Goal: Transaction & Acquisition: Purchase product/service

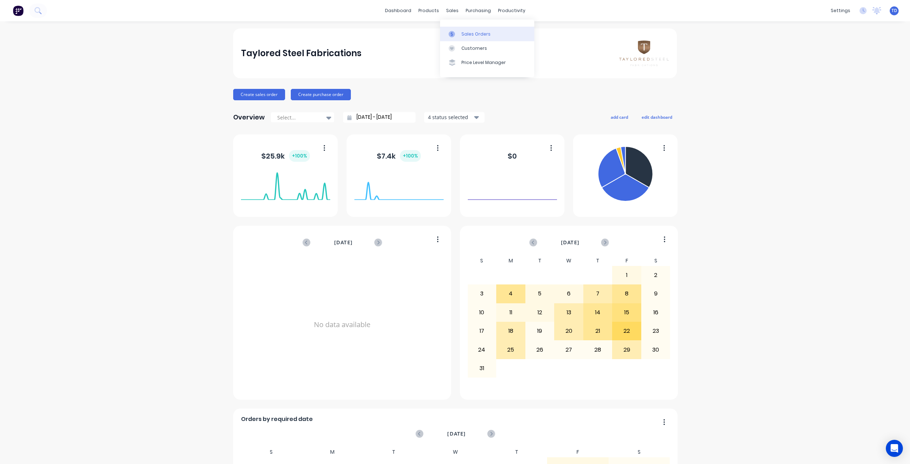
click at [457, 30] on link "Sales Orders" at bounding box center [487, 34] width 94 height 14
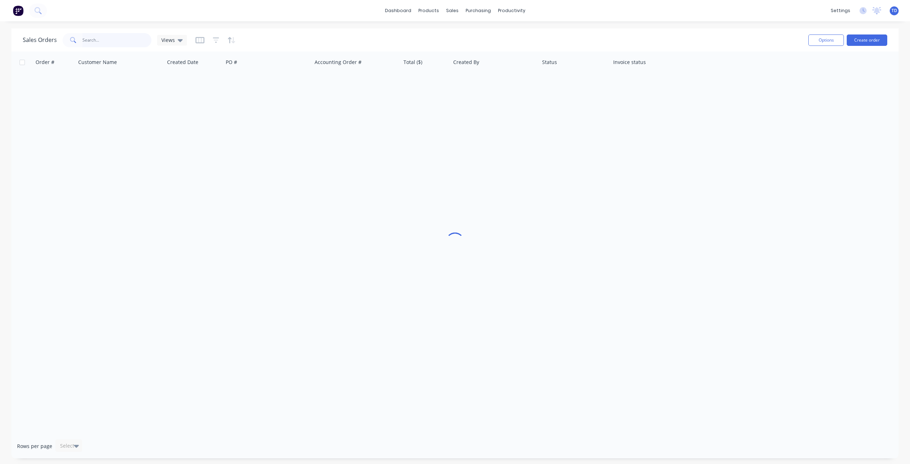
drag, startPoint x: 118, startPoint y: 39, endPoint x: 118, endPoint y: 36, distance: 3.9
click at [118, 40] on input "text" at bounding box center [116, 40] width 69 height 14
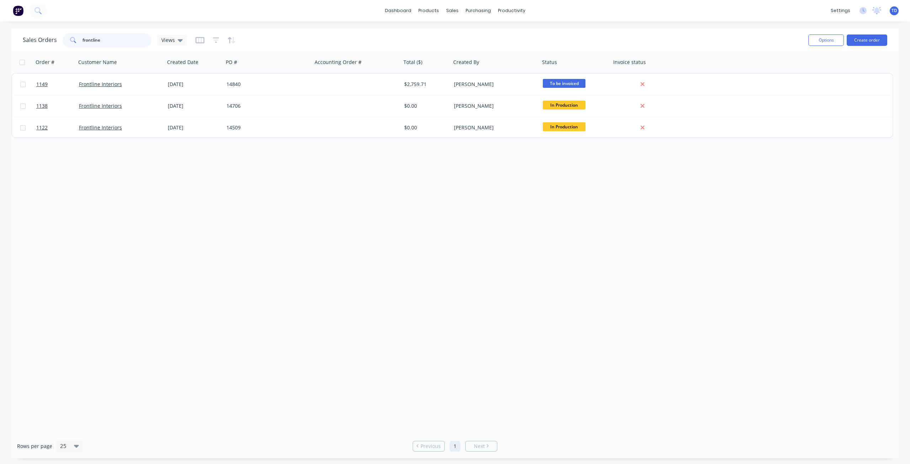
type input "frontline"
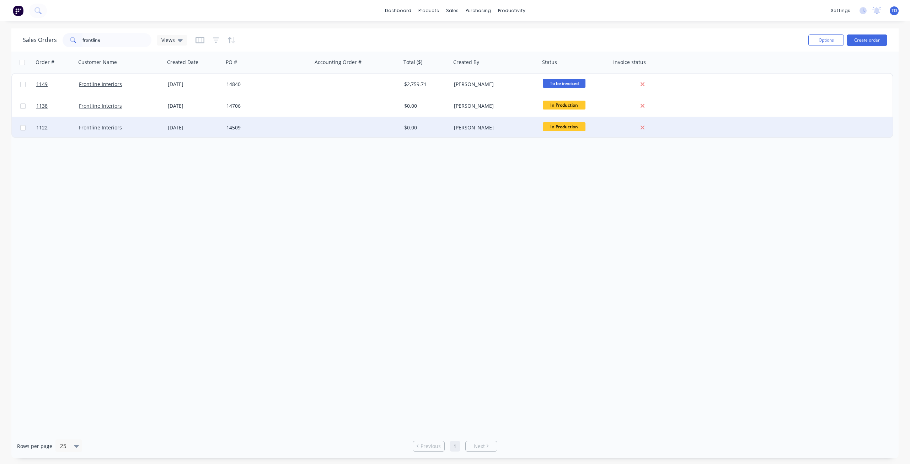
click at [260, 125] on div "14509" at bounding box center [265, 127] width 79 height 7
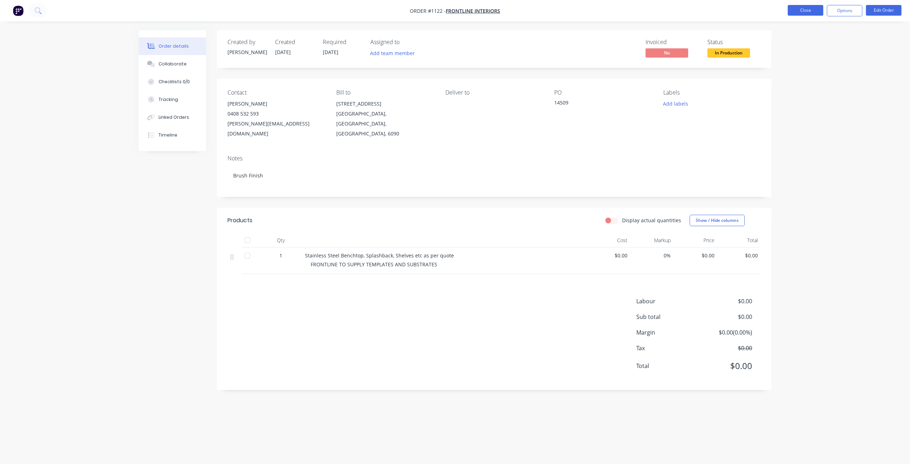
click at [806, 9] on button "Close" at bounding box center [806, 10] width 36 height 11
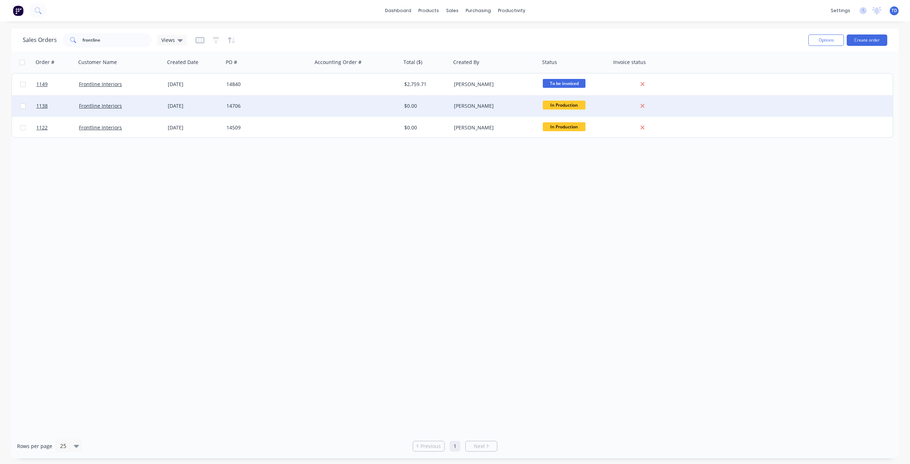
click at [260, 108] on div "14706" at bounding box center [265, 105] width 79 height 7
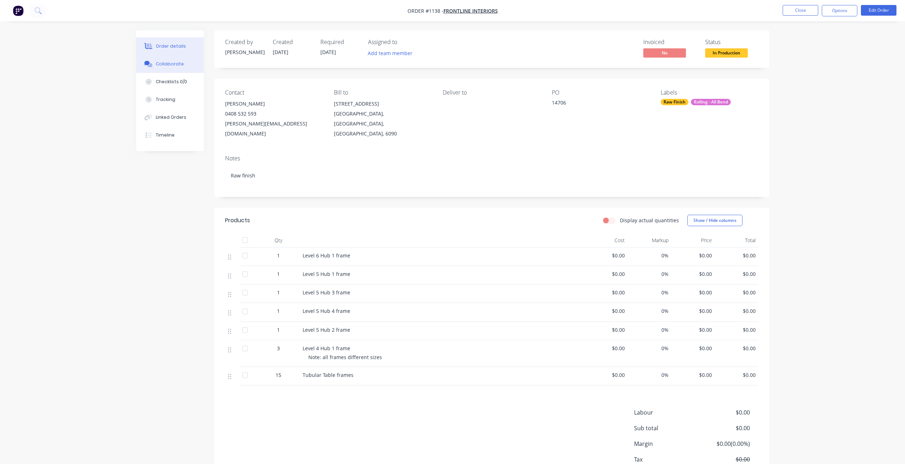
click at [164, 65] on div "Collaborate" at bounding box center [170, 64] width 28 height 6
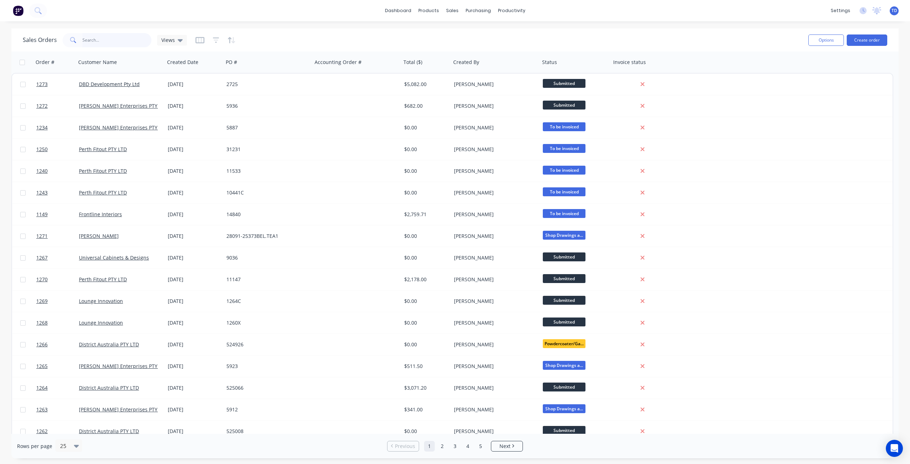
click at [96, 43] on input "text" at bounding box center [116, 40] width 69 height 14
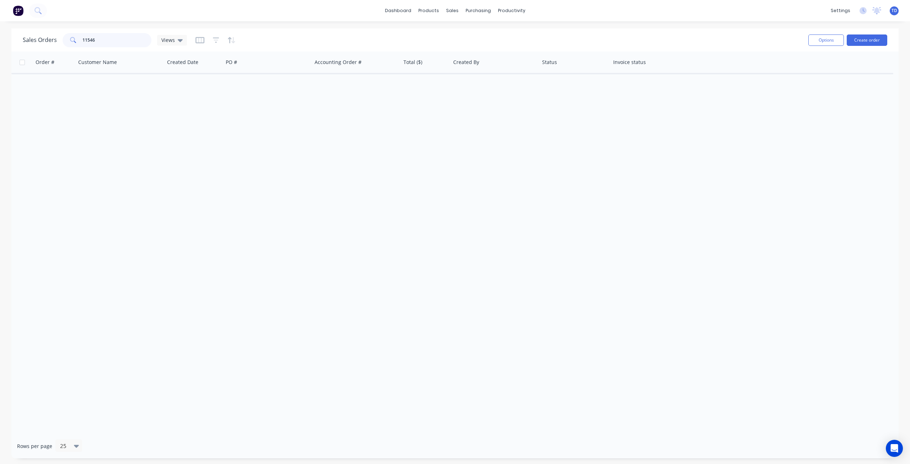
click at [92, 37] on input "11546" at bounding box center [116, 40] width 69 height 14
type input "1156"
click at [459, 31] on div at bounding box center [456, 34] width 11 height 6
click at [490, 35] on div "Sales Orders" at bounding box center [478, 34] width 29 height 6
drag, startPoint x: 9, startPoint y: 41, endPoint x: -8, endPoint y: 39, distance: 17.2
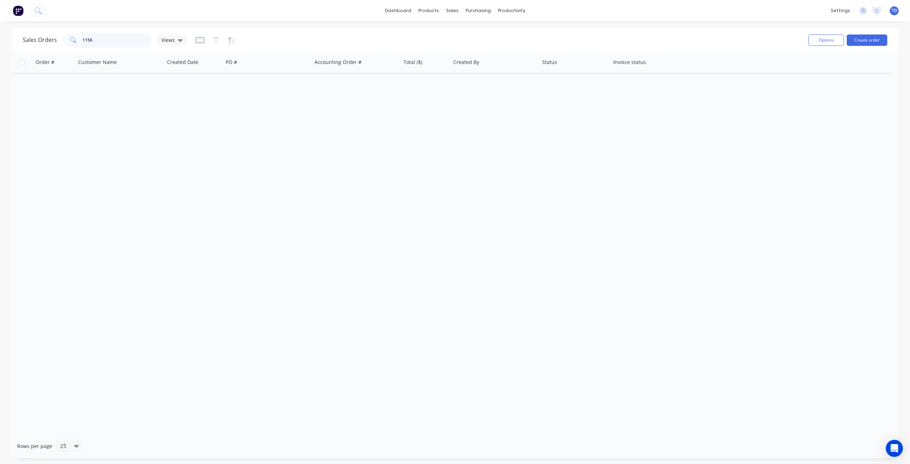
click at [0, 39] on html "dashboard products sales purchasing productivity dashboard products Product Cat…" at bounding box center [455, 232] width 910 height 464
drag, startPoint x: 97, startPoint y: 41, endPoint x: 43, endPoint y: 39, distance: 53.7
click at [43, 39] on div "Sales Orders 1156 Views" at bounding box center [105, 40] width 164 height 14
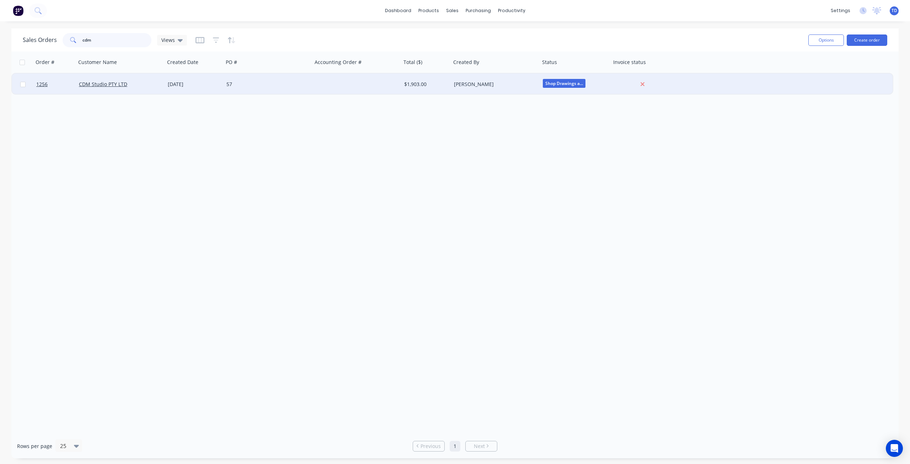
type input "cdm"
click at [211, 78] on div "[DATE]" at bounding box center [194, 84] width 59 height 21
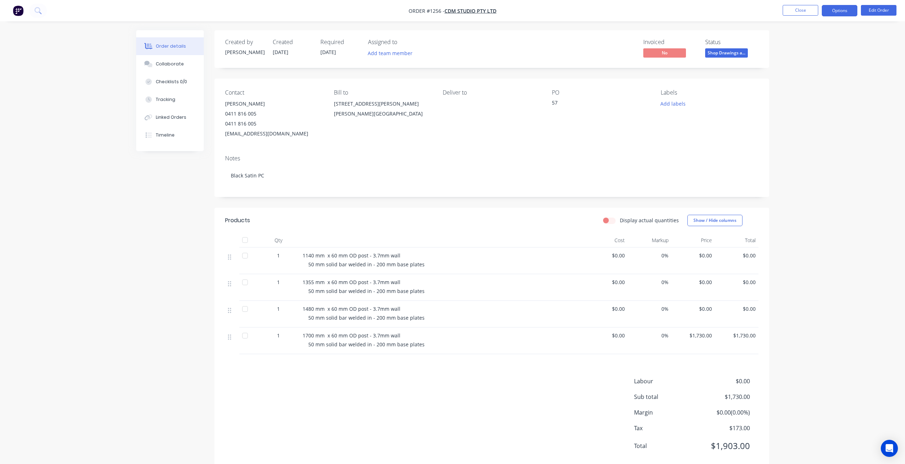
click at [833, 12] on button "Options" at bounding box center [840, 10] width 36 height 11
click at [796, 130] on div "Purchase Products" at bounding box center [817, 128] width 65 height 10
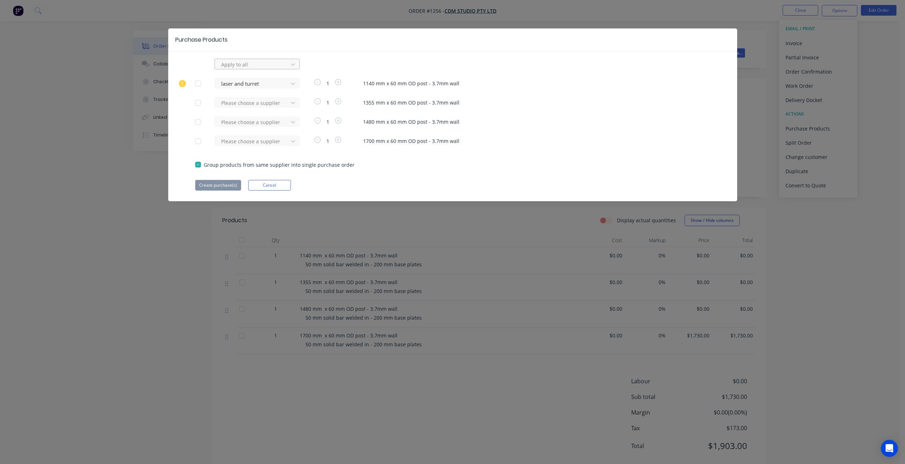
click at [266, 63] on div at bounding box center [252, 64] width 64 height 9
type input "s&"
click at [273, 78] on div "s&s powdercoating" at bounding box center [256, 80] width 85 height 13
click at [214, 188] on button "Create purchase(s)" at bounding box center [218, 185] width 46 height 11
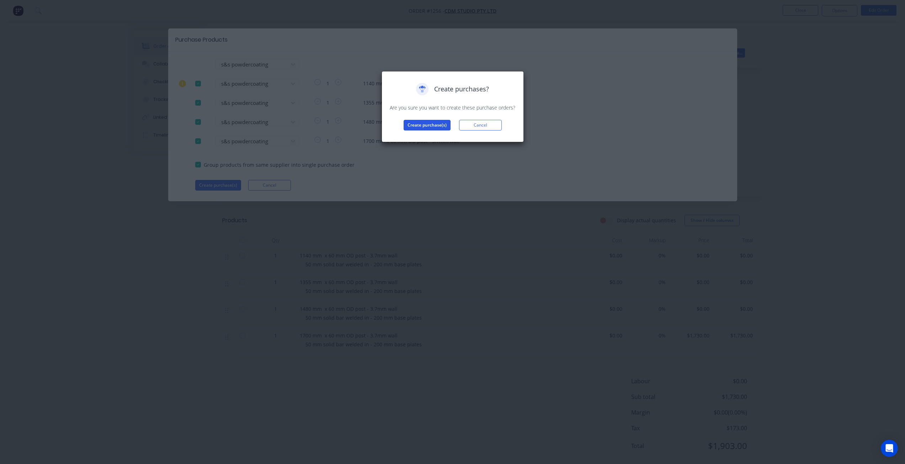
click at [415, 125] on button "Create purchase(s)" at bounding box center [427, 125] width 47 height 11
click at [426, 135] on button "View purchase(s)" at bounding box center [427, 136] width 43 height 11
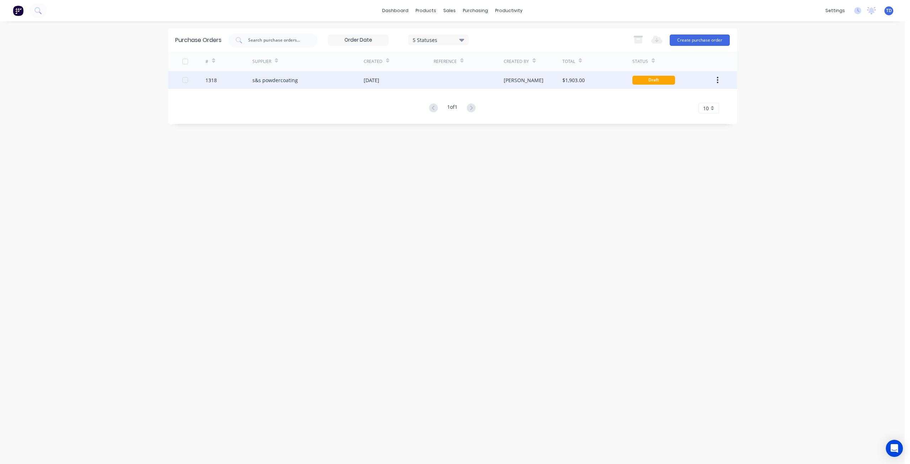
click at [272, 84] on div "s&s powdercoating" at bounding box center [307, 80] width 111 height 18
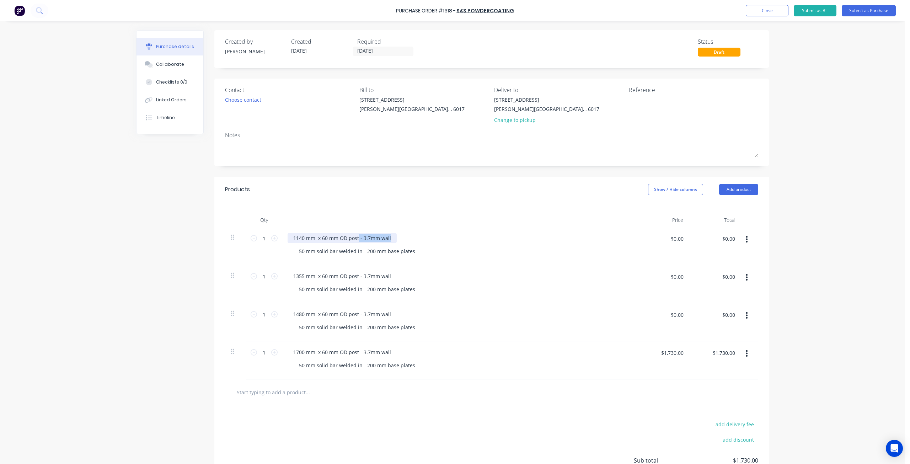
drag, startPoint x: 388, startPoint y: 235, endPoint x: 356, endPoint y: 230, distance: 32.0
click at [356, 230] on div "1140 mm x 60 mm OD post - 3.7mm wall 50 mm solid bar welded in - 200 mm base pl…" at bounding box center [460, 246] width 356 height 38
click at [345, 235] on div "1140 mm x 60 mm OD post" at bounding box center [326, 238] width 77 height 10
drag, startPoint x: 411, startPoint y: 253, endPoint x: 282, endPoint y: 245, distance: 129.7
click at [282, 245] on div "1140 mm x 60 mm post 50 mm solid bar welded in - 200 mm base plates" at bounding box center [460, 246] width 356 height 38
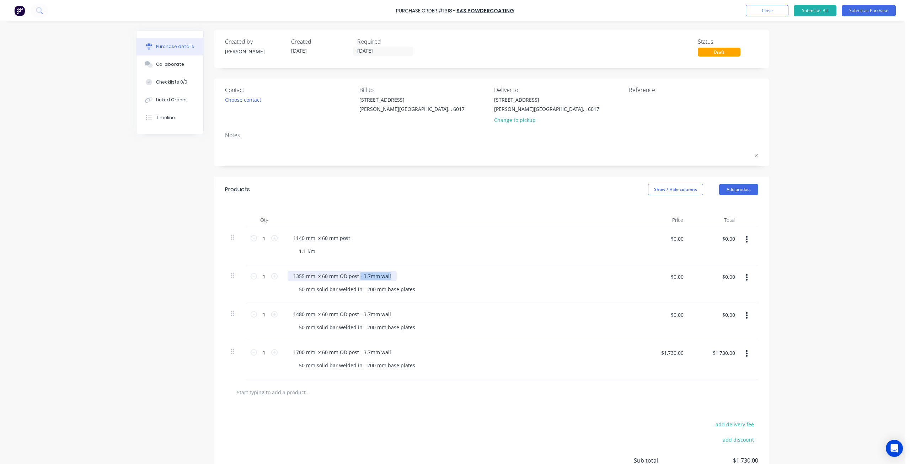
drag, startPoint x: 388, startPoint y: 274, endPoint x: 357, endPoint y: 272, distance: 31.0
click at [357, 272] on div "1355 mm x 60 mm OD post - 3.7mm wall" at bounding box center [342, 276] width 109 height 10
click at [345, 276] on div "1355 mm x 60 mm OD post" at bounding box center [326, 276] width 77 height 10
click at [415, 291] on div "50 mm solid bar welded in - 200 mm base plates" at bounding box center [462, 289] width 338 height 10
drag, startPoint x: 411, startPoint y: 290, endPoint x: 283, endPoint y: 292, distance: 128.4
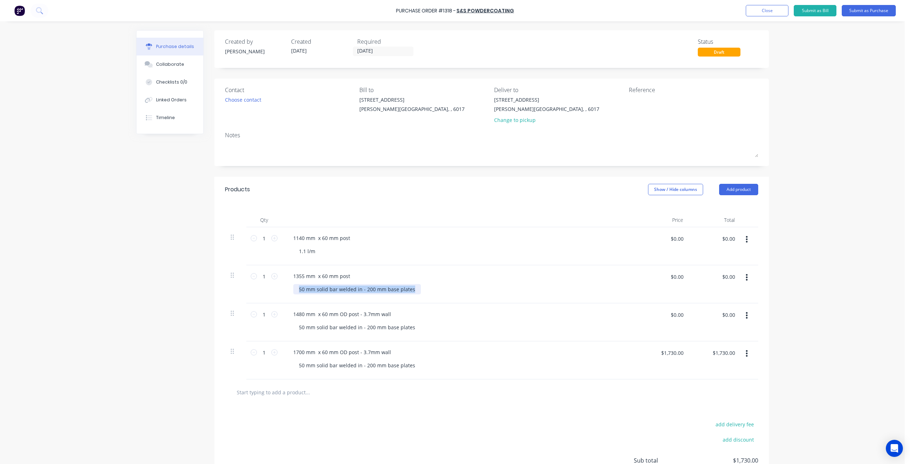
click at [283, 292] on div "1355 mm x 60 mm post 50 mm solid bar welded in - 200 mm base plates" at bounding box center [460, 284] width 356 height 38
drag, startPoint x: 386, startPoint y: 314, endPoint x: 357, endPoint y: 311, distance: 29.3
click at [357, 311] on div "1480 mm x 60 mm OD post - 3.7mm wall" at bounding box center [342, 314] width 109 height 10
click at [341, 313] on div "1480 mm x 60 mm OD post" at bounding box center [326, 314] width 77 height 10
click at [343, 314] on div "1480 mm x 60 mm OD post" at bounding box center [326, 314] width 77 height 10
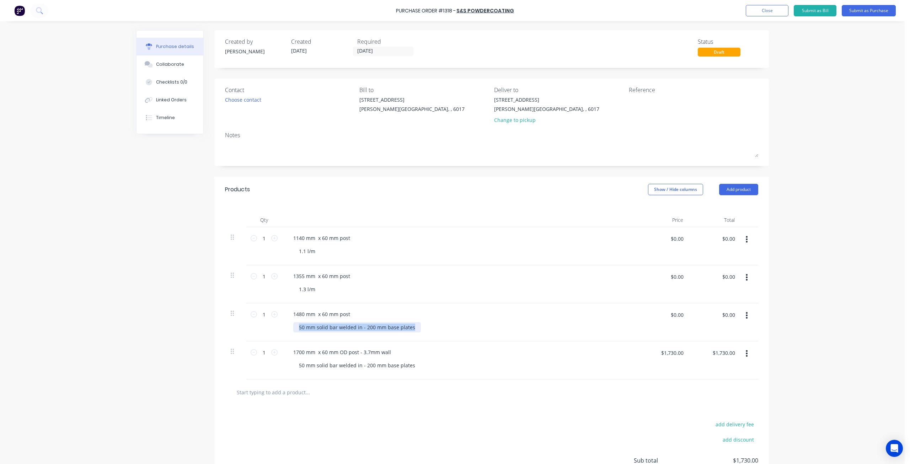
drag, startPoint x: 415, startPoint y: 330, endPoint x: 398, endPoint y: 327, distance: 16.6
click at [397, 327] on div "50 mm solid bar welded in - 200 mm base plates" at bounding box center [462, 327] width 338 height 10
click at [399, 326] on div "50 mm solid bar welded in - 200 mm base plates" at bounding box center [357, 327] width 128 height 10
drag, startPoint x: 411, startPoint y: 325, endPoint x: 295, endPoint y: 325, distance: 116.3
click at [295, 325] on div "50 mm solid bar welded in - 200 mm base plates" at bounding box center [357, 327] width 128 height 10
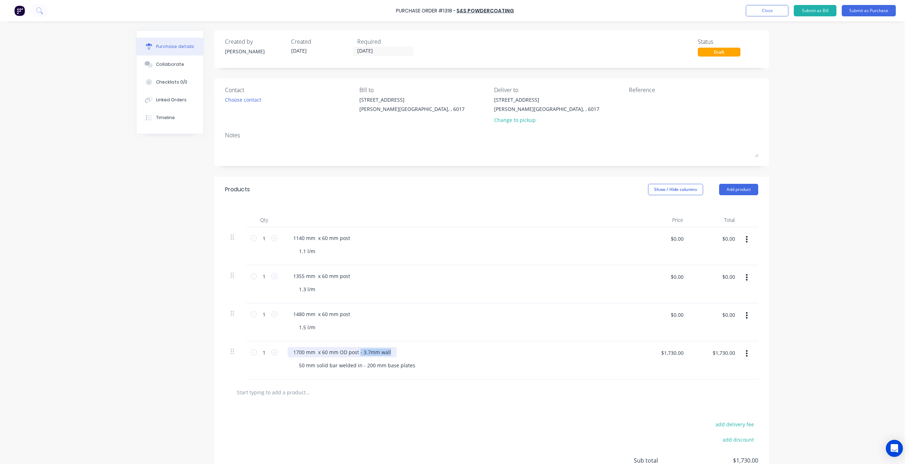
drag, startPoint x: 388, startPoint y: 353, endPoint x: 356, endPoint y: 351, distance: 31.4
click at [356, 351] on div "1700 mm x 60 mm OD post - 3.7mm wall" at bounding box center [342, 352] width 109 height 10
click at [343, 350] on div "1700 mm x 60 mm OD post" at bounding box center [326, 352] width 77 height 10
drag, startPoint x: 410, startPoint y: 366, endPoint x: 282, endPoint y: 372, distance: 128.5
click at [282, 372] on div "1700 mm x 60 mm post 50 mm solid bar welded in - 200 mm base plates" at bounding box center [460, 360] width 356 height 38
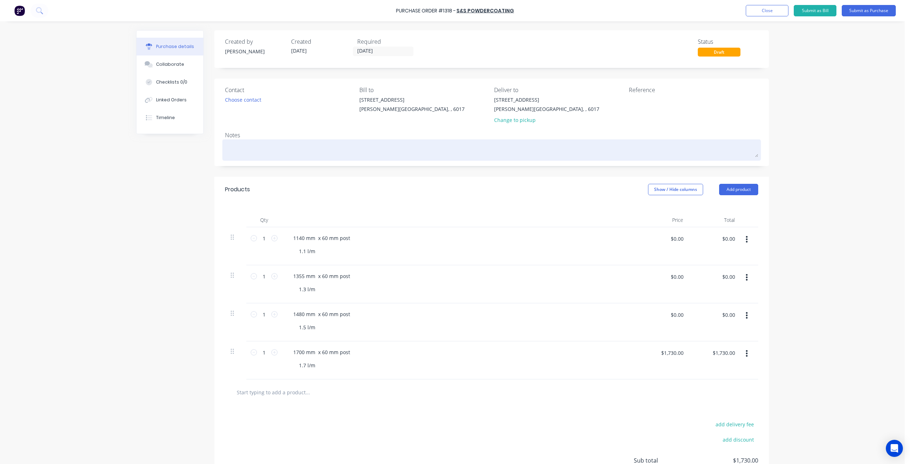
click at [230, 151] on textarea at bounding box center [491, 149] width 533 height 16
type textarea "x"
type textarea "b"
type textarea "x"
type textarea "bl"
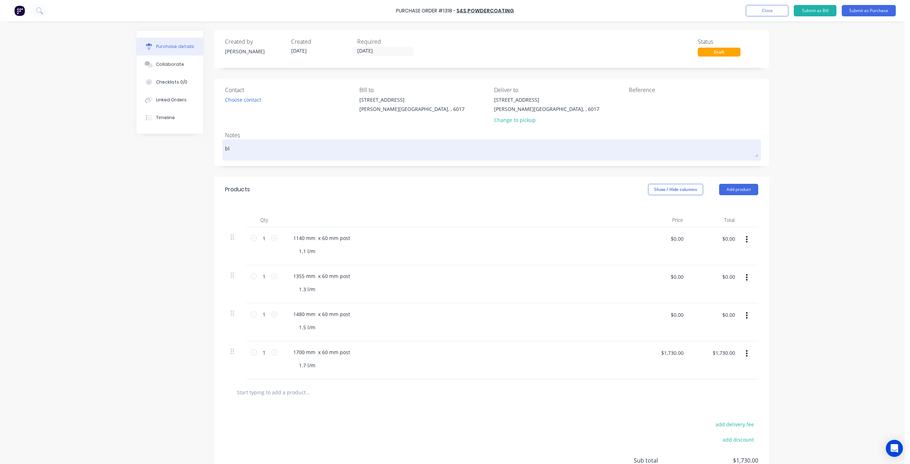
type textarea "x"
type textarea "bla"
type textarea "x"
type textarea "blac"
type textarea "x"
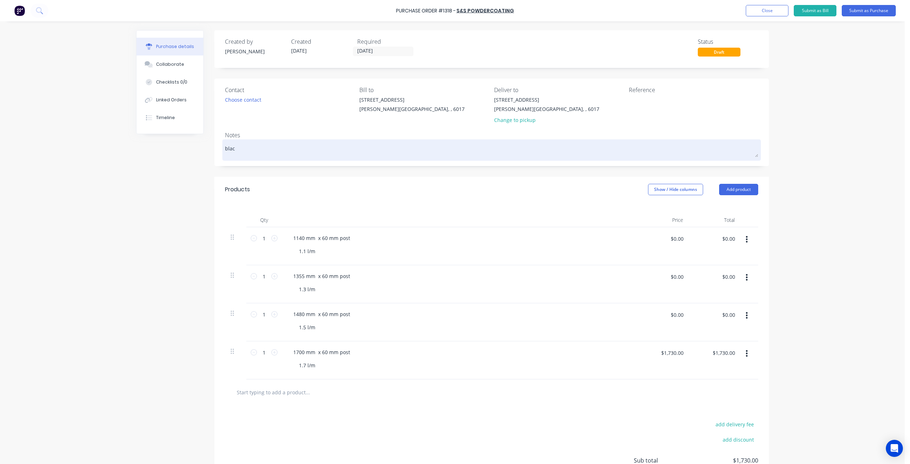
type textarea "black"
type textarea "x"
type textarea "black"
type textarea "x"
type textarea "black s"
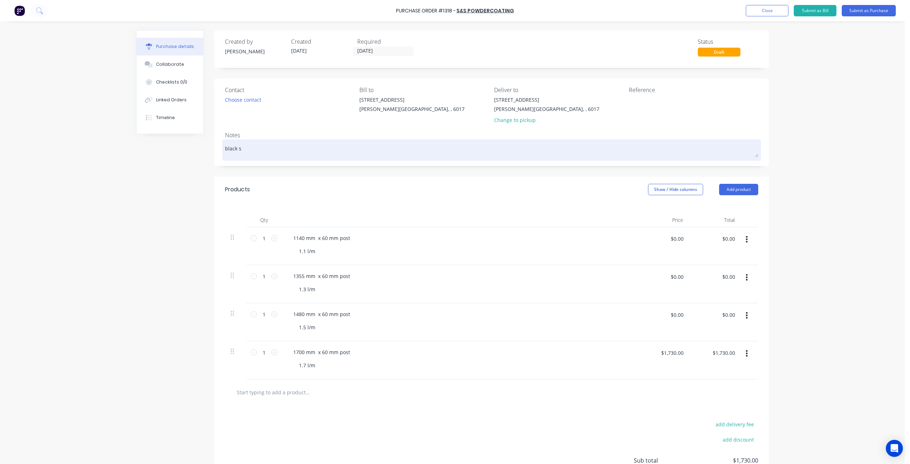
type textarea "x"
type textarea "black sa"
type textarea "x"
type textarea "black sat"
type textarea "x"
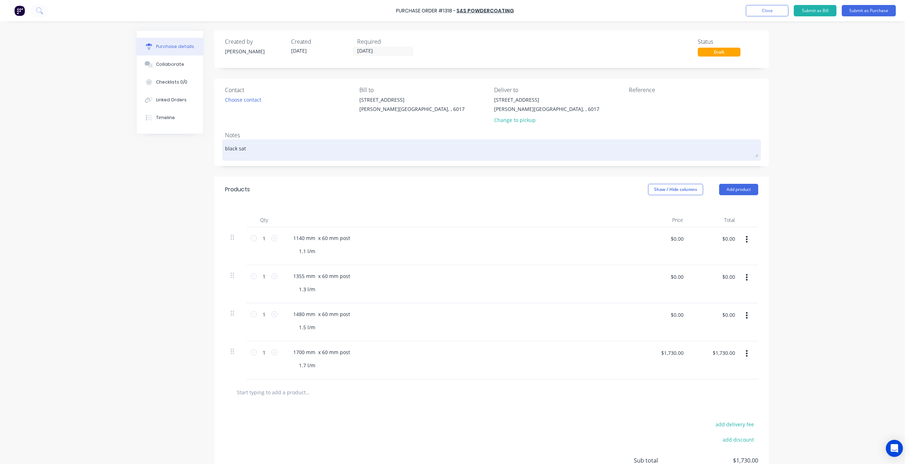
type textarea "black sati"
type textarea "x"
type textarea "black satin"
type textarea "x"
type textarea "black satin"
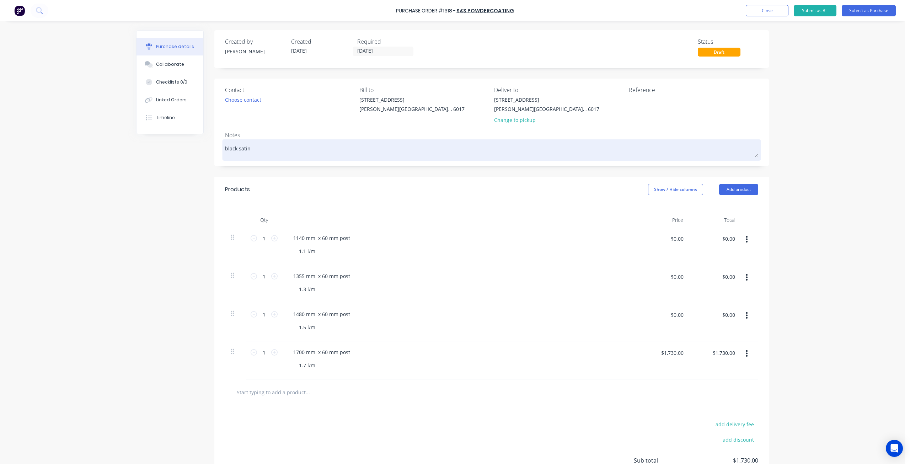
type textarea "x"
type textarea "black satin p"
type textarea "x"
type textarea "black satin po"
type textarea "x"
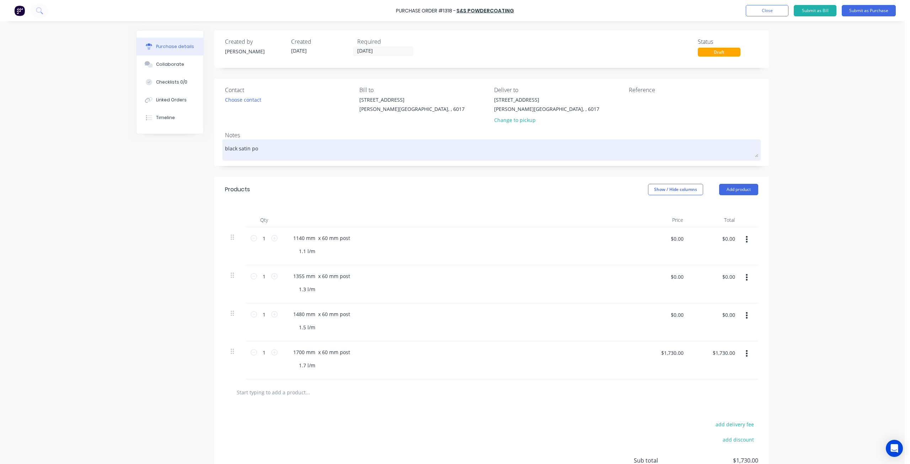
type textarea "black satin pow"
type textarea "x"
type textarea "black satin powq"
type textarea "x"
type textarea "black satin powqd"
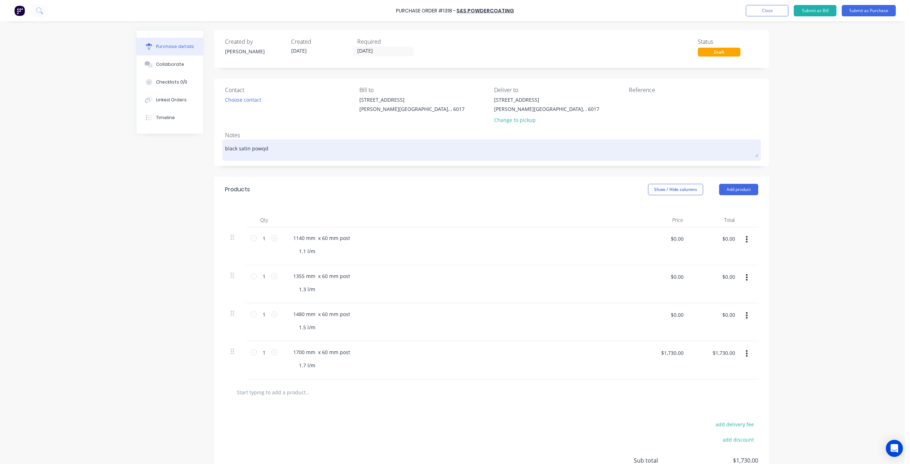
type textarea "x"
type textarea "black satin powqde"
type textarea "x"
type textarea "black satin powqder"
type textarea "x"
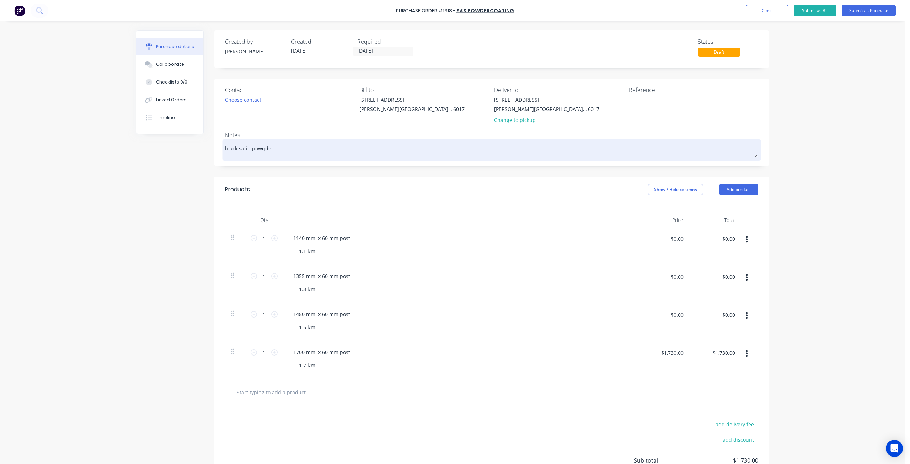
type textarea "black satin powder"
type textarea "x"
type textarea "black satin powder"
type textarea "x"
type textarea "black satin powder c"
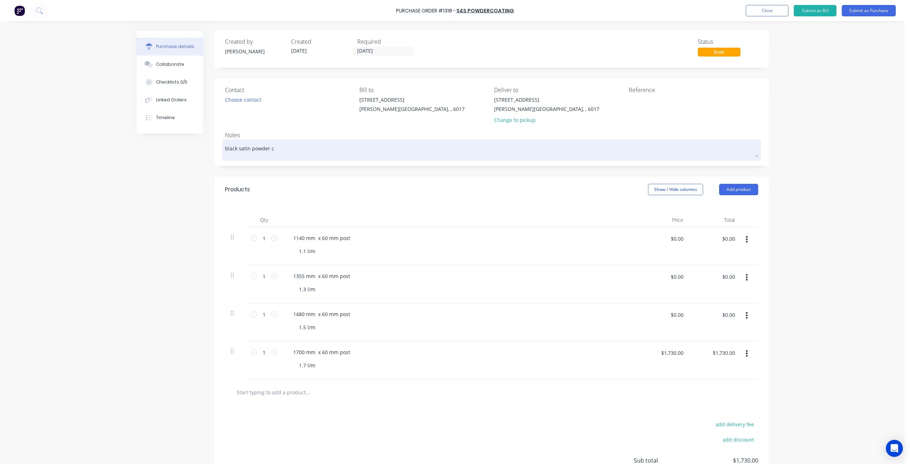
type textarea "x"
type textarea "black satin powder co"
type textarea "x"
type textarea "black satin powder coa"
type textarea "x"
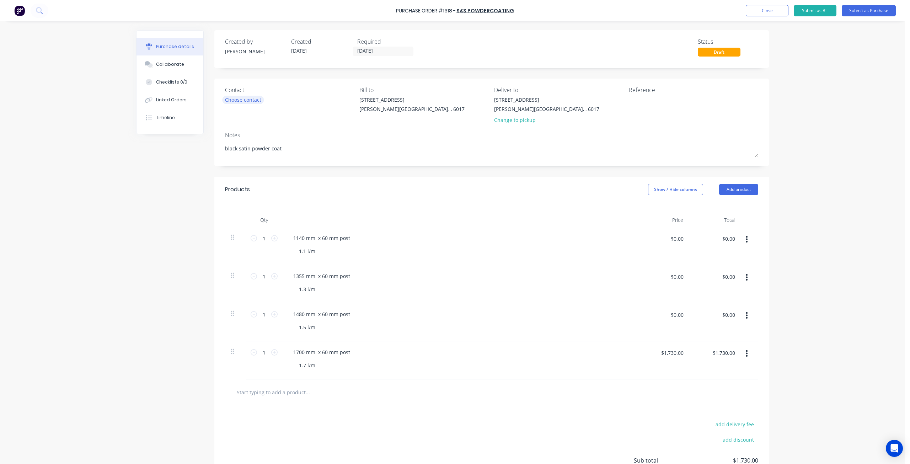
type textarea "black satin powder coat"
type textarea "x"
type textarea "black satin powder coat"
click at [252, 96] on div "Choose contact" at bounding box center [243, 99] width 36 height 7
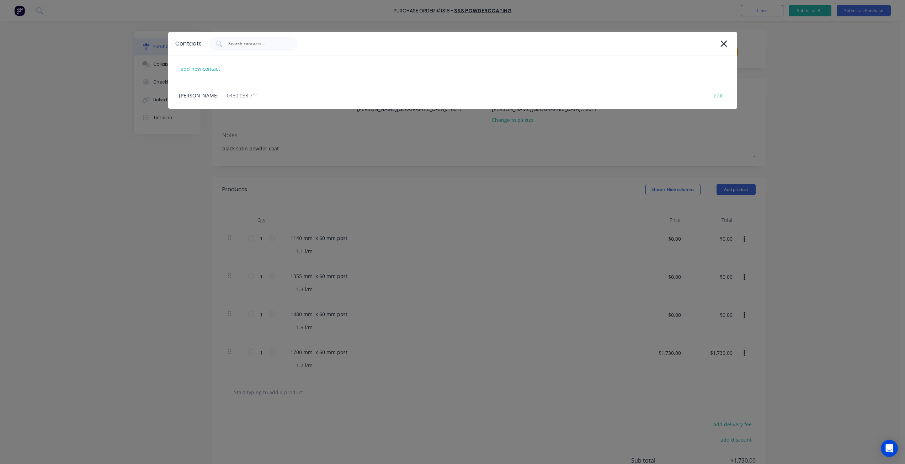
drag, startPoint x: 238, startPoint y: 98, endPoint x: 248, endPoint y: 96, distance: 10.2
click at [238, 97] on span "- - 0430 083 711" at bounding box center [239, 95] width 38 height 7
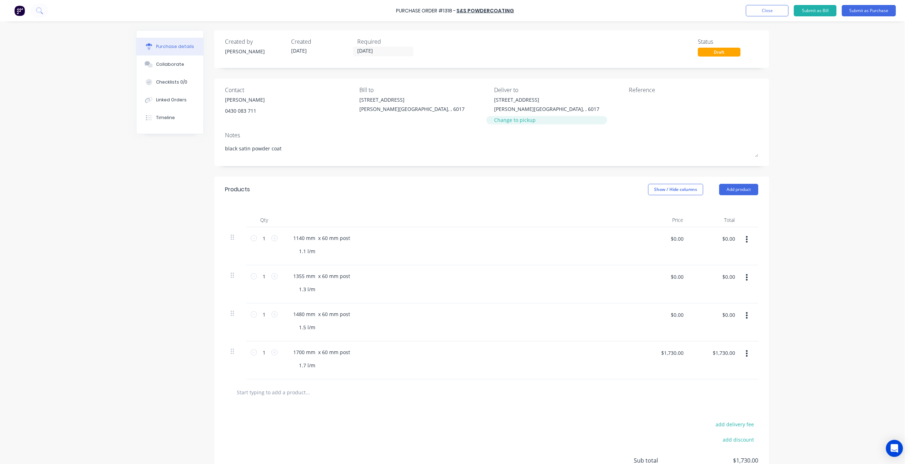
click at [513, 123] on div "Change to pickup" at bounding box center [546, 119] width 105 height 7
type textarea "x"
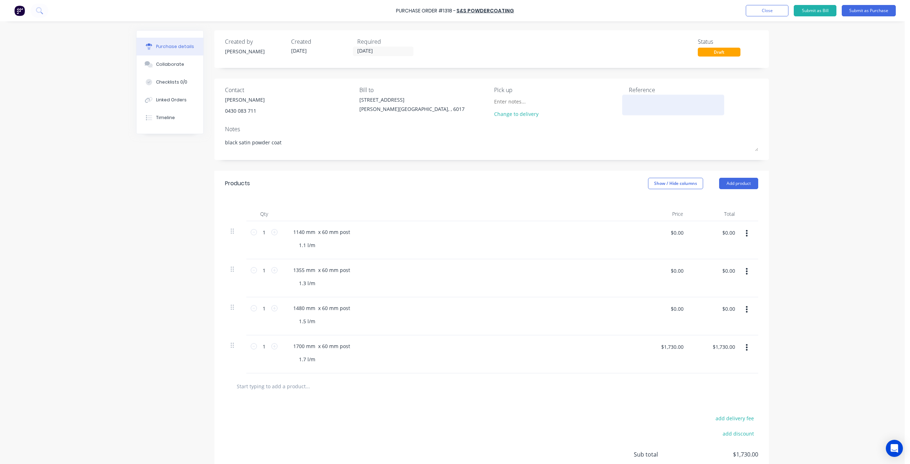
click at [652, 110] on textarea at bounding box center [673, 104] width 89 height 16
type textarea "cdm #"
type textarea "x"
type textarea "cdm #1"
type textarea "x"
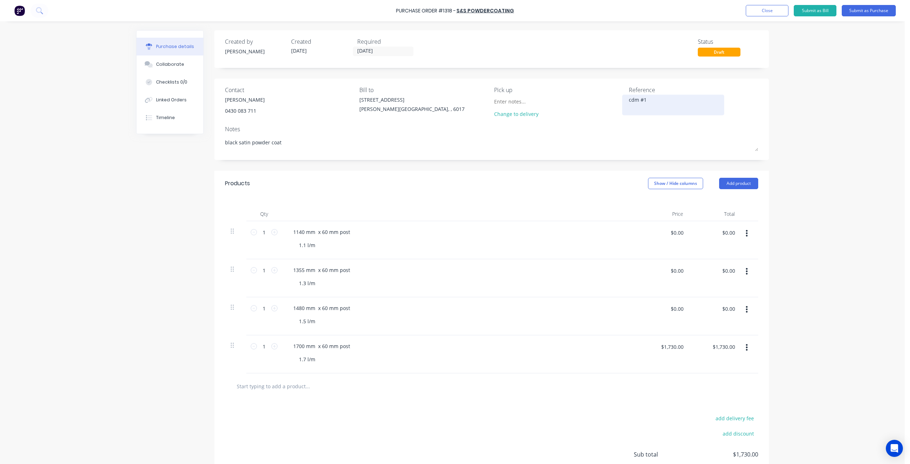
type textarea "cdm #12"
type textarea "x"
type textarea "cdm #125"
type textarea "x"
type textarea "cdm #1256"
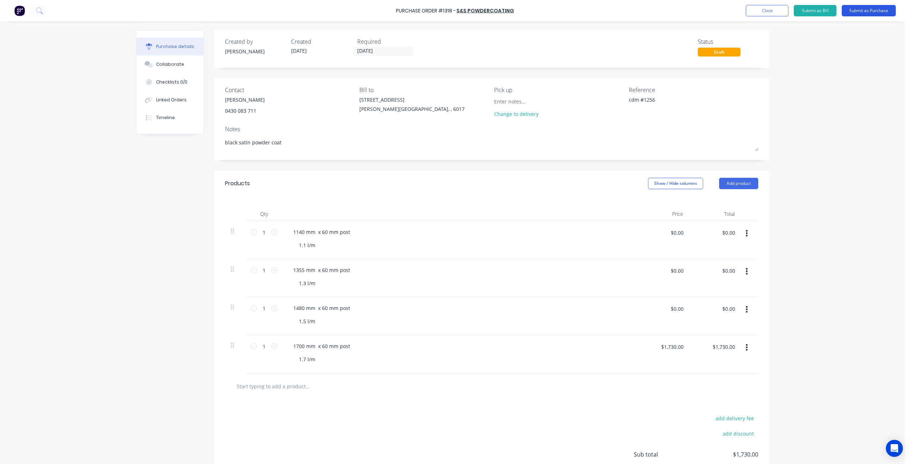
type textarea "x"
type textarea "cdm #1256"
click at [869, 11] on button "Submit as Purchase" at bounding box center [869, 10] width 54 height 11
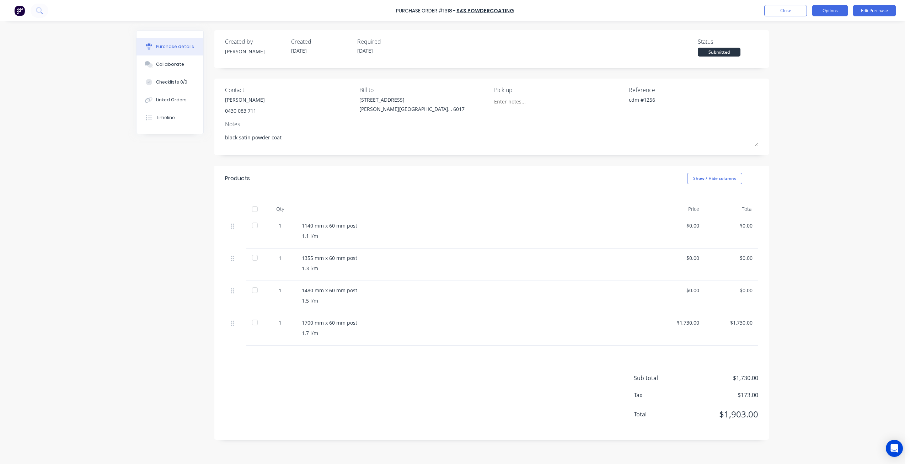
click at [822, 8] on button "Options" at bounding box center [830, 10] width 36 height 11
click at [803, 32] on div "Print / Email" at bounding box center [814, 29] width 55 height 10
click at [803, 59] on div "Without pricing" at bounding box center [814, 57] width 55 height 10
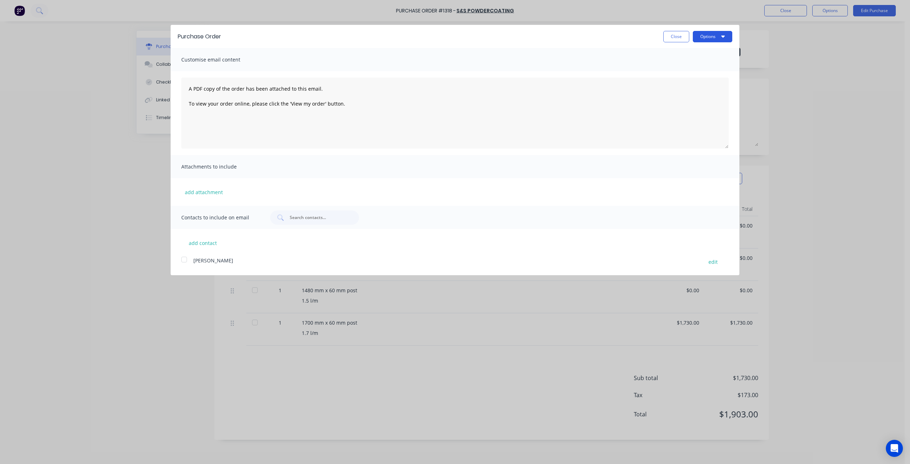
click at [714, 32] on button "Options" at bounding box center [712, 36] width 39 height 11
click at [693, 55] on div "Print" at bounding box center [698, 54] width 55 height 10
type textarea "x"
